Goal: Transaction & Acquisition: Download file/media

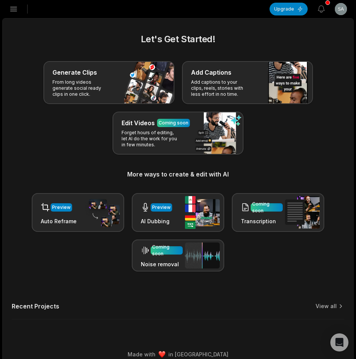
click at [13, 12] on icon "button" at bounding box center [13, 9] width 9 height 9
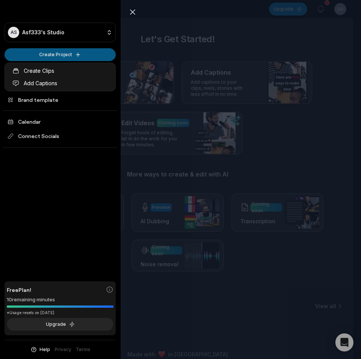
click at [38, 55] on html "AS Asf333's Studio Create Project Home Projects Brand template Calendar Connect…" at bounding box center [180, 179] width 361 height 359
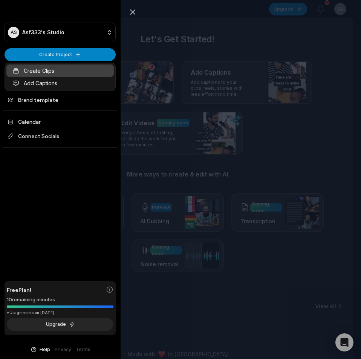
click at [52, 75] on link "Create Clips" at bounding box center [59, 70] width 107 height 12
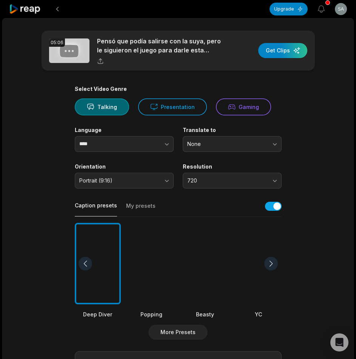
click at [153, 265] on div at bounding box center [151, 264] width 46 height 82
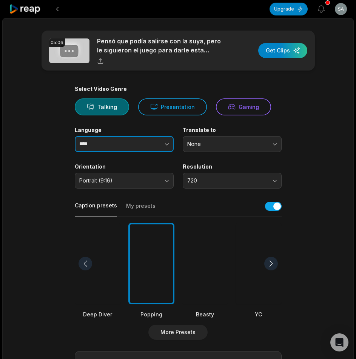
click at [149, 142] on button "button" at bounding box center [151, 144] width 43 height 16
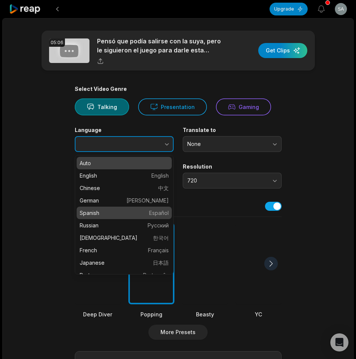
type input "*******"
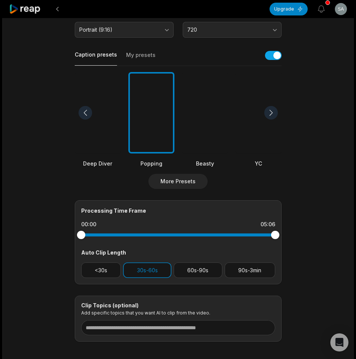
scroll to position [188, 0]
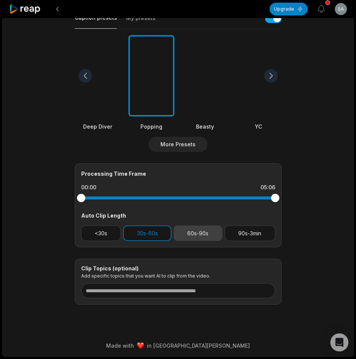
click at [190, 236] on button "60s-90s" at bounding box center [197, 233] width 49 height 15
click at [155, 238] on button "30s-60s" at bounding box center [147, 233] width 48 height 15
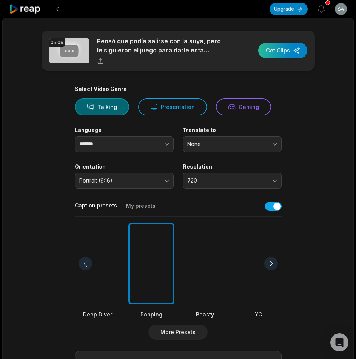
click at [293, 46] on div "button" at bounding box center [282, 50] width 49 height 15
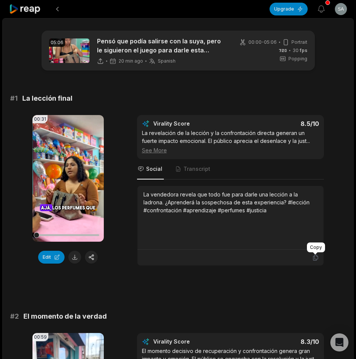
click at [316, 257] on icon at bounding box center [315, 257] width 7 height 7
click at [75, 253] on button at bounding box center [74, 257] width 13 height 13
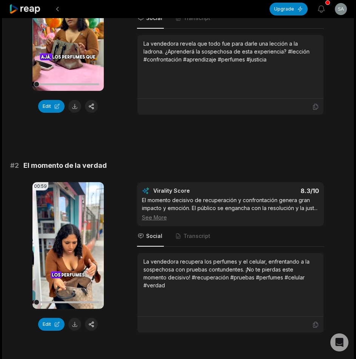
scroll to position [226, 0]
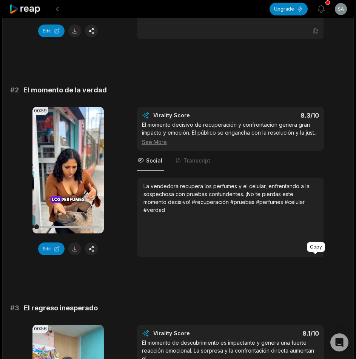
click at [315, 253] on icon at bounding box center [315, 249] width 7 height 7
click at [77, 247] on button at bounding box center [74, 248] width 13 height 13
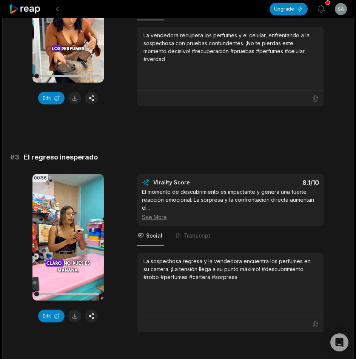
scroll to position [453, 0]
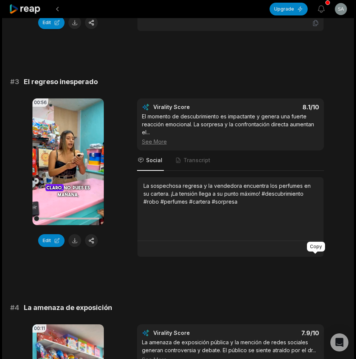
click at [315, 252] on icon at bounding box center [315, 249] width 7 height 7
click at [74, 247] on button at bounding box center [74, 240] width 13 height 13
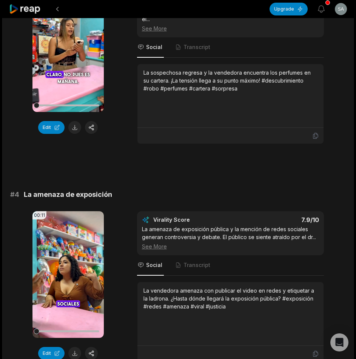
scroll to position [641, 0]
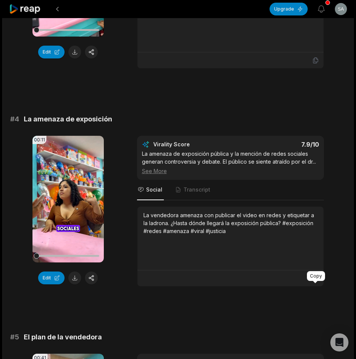
drag, startPoint x: 315, startPoint y: 286, endPoint x: 310, endPoint y: 287, distance: 4.7
click at [315, 282] on icon at bounding box center [315, 278] width 7 height 7
click at [75, 284] on button at bounding box center [74, 278] width 13 height 13
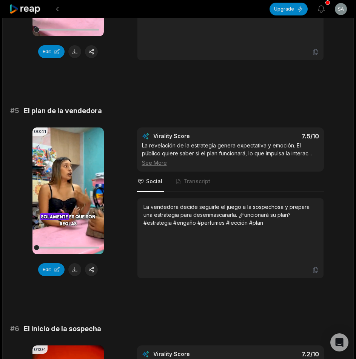
scroll to position [905, 0]
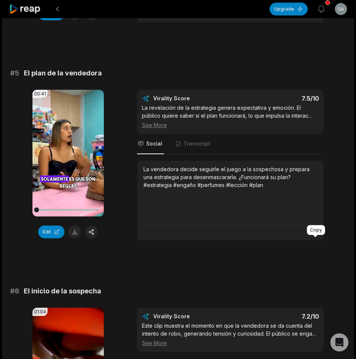
click at [317, 236] on icon at bounding box center [315, 232] width 7 height 7
click at [75, 237] on button at bounding box center [74, 232] width 13 height 13
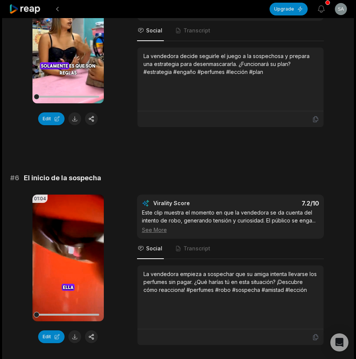
scroll to position [1131, 0]
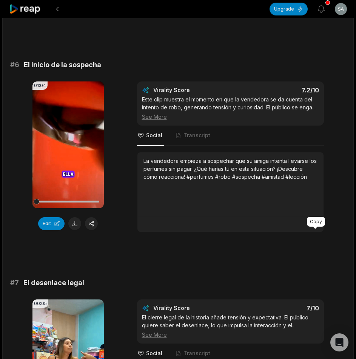
click at [316, 227] on icon at bounding box center [315, 224] width 5 height 6
click at [75, 230] on button at bounding box center [74, 223] width 13 height 13
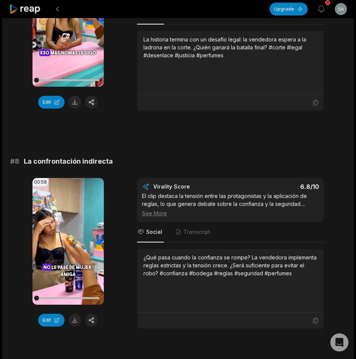
scroll to position [1508, 0]
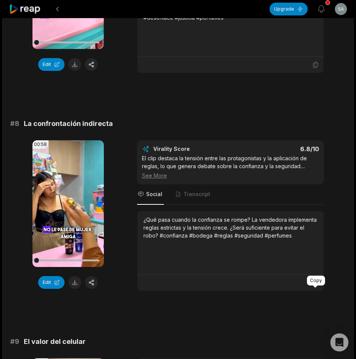
click at [313, 286] on icon at bounding box center [315, 282] width 7 height 7
click at [74, 289] on button at bounding box center [74, 282] width 13 height 13
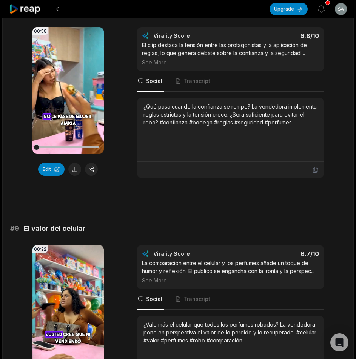
scroll to position [1723, 0]
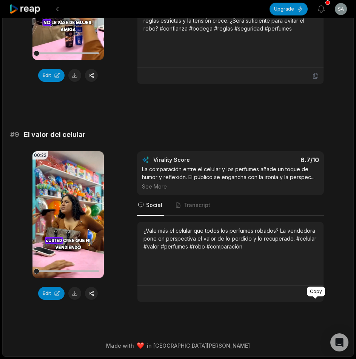
click at [312, 290] on icon at bounding box center [315, 293] width 7 height 7
click at [74, 296] on button at bounding box center [74, 293] width 13 height 13
